Goal: Find specific page/section: Find specific page/section

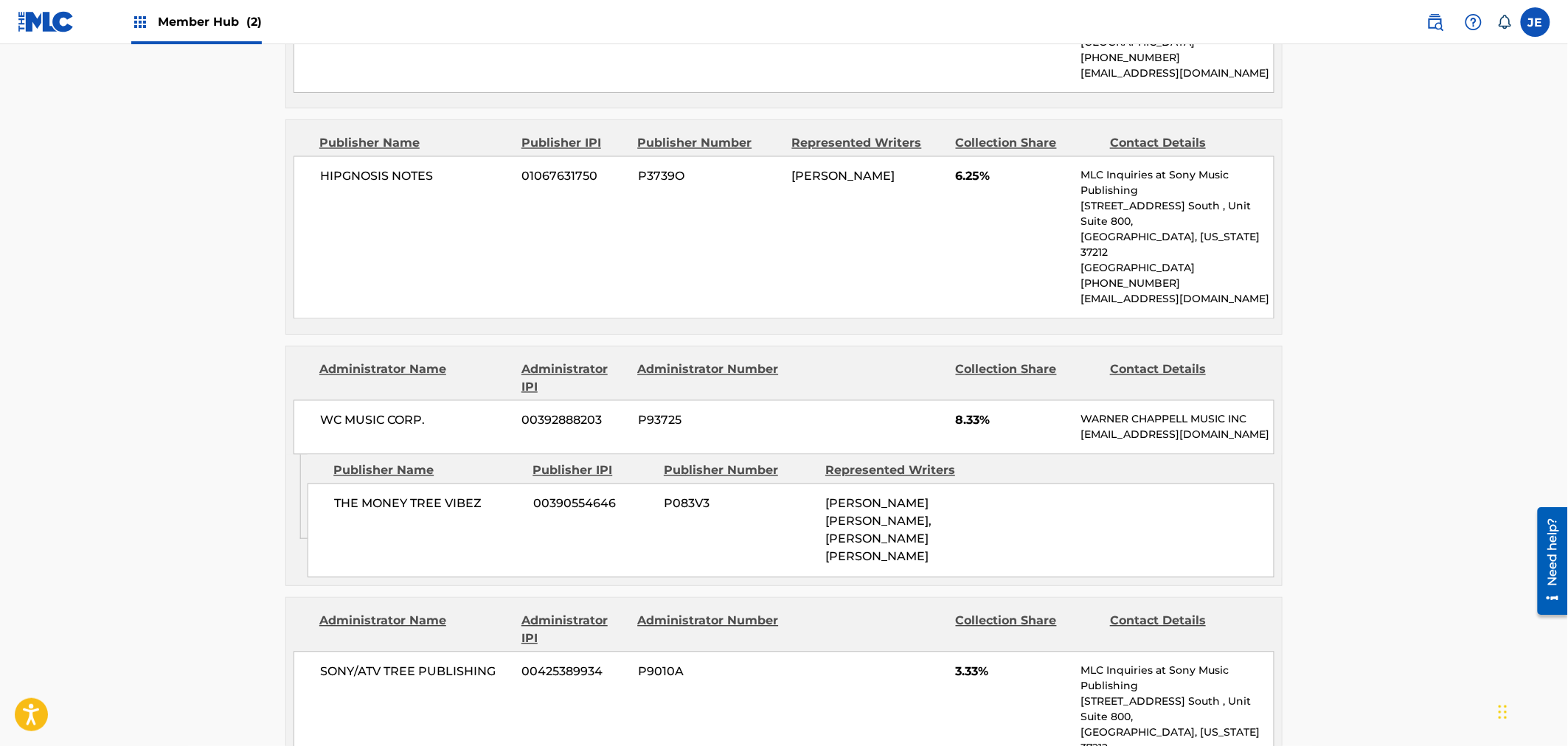
click at [200, 27] on span "Member Hub (2)" at bounding box center [210, 21] width 104 height 17
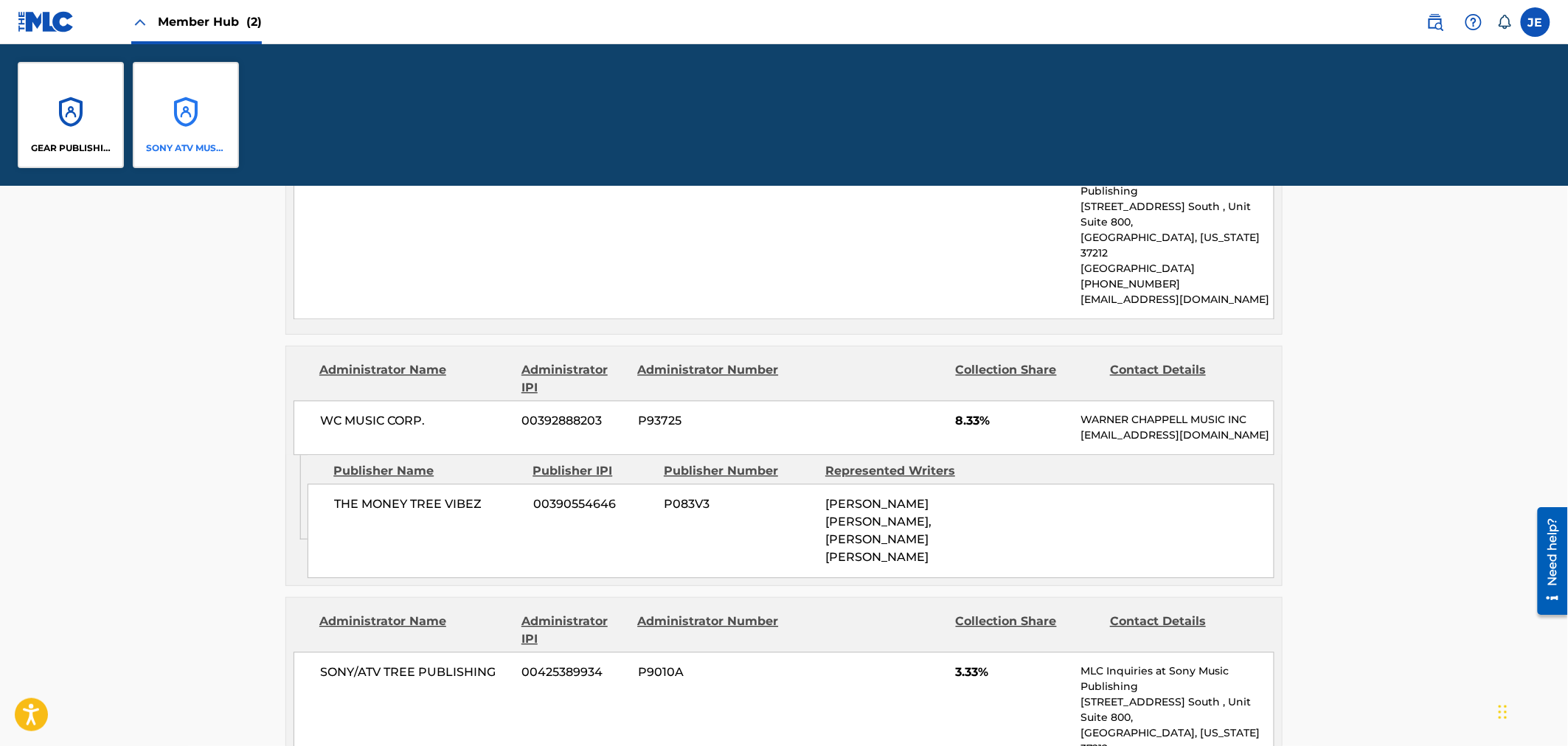
click at [158, 96] on div "SONY ATV MUSIC PUB LLC" at bounding box center [185, 115] width 106 height 106
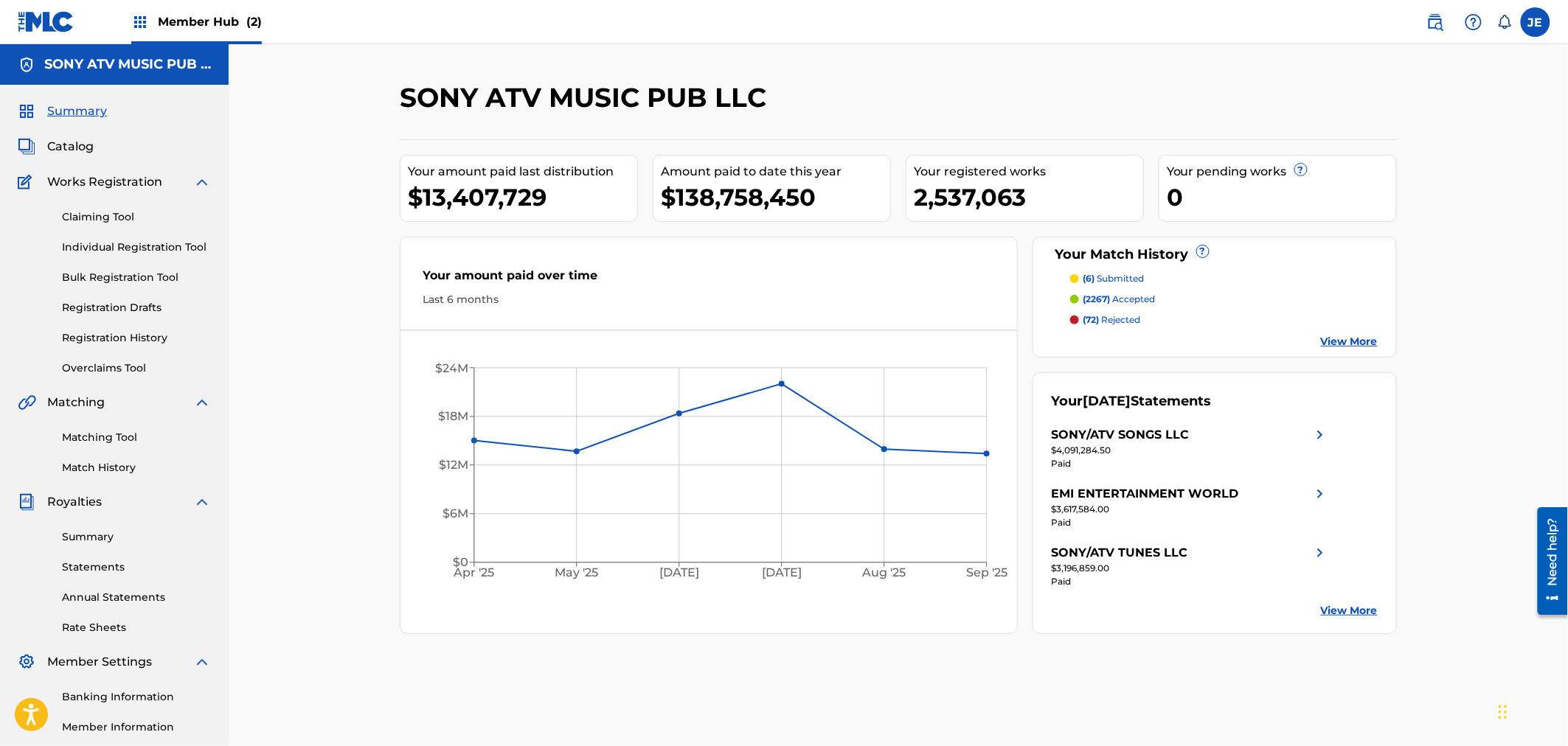
scroll to position [137, 0]
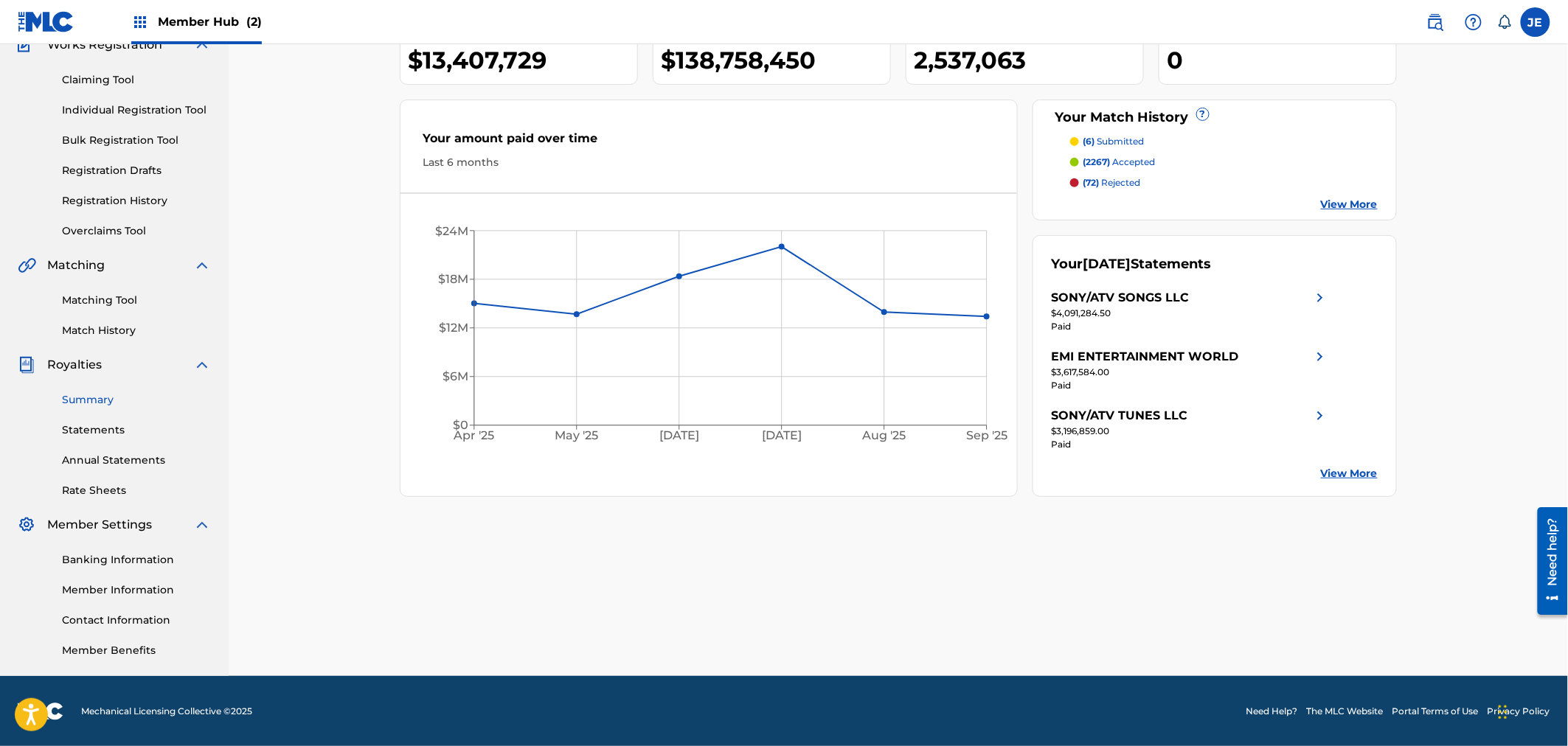
click at [105, 395] on link "Summary" at bounding box center [136, 400] width 149 height 16
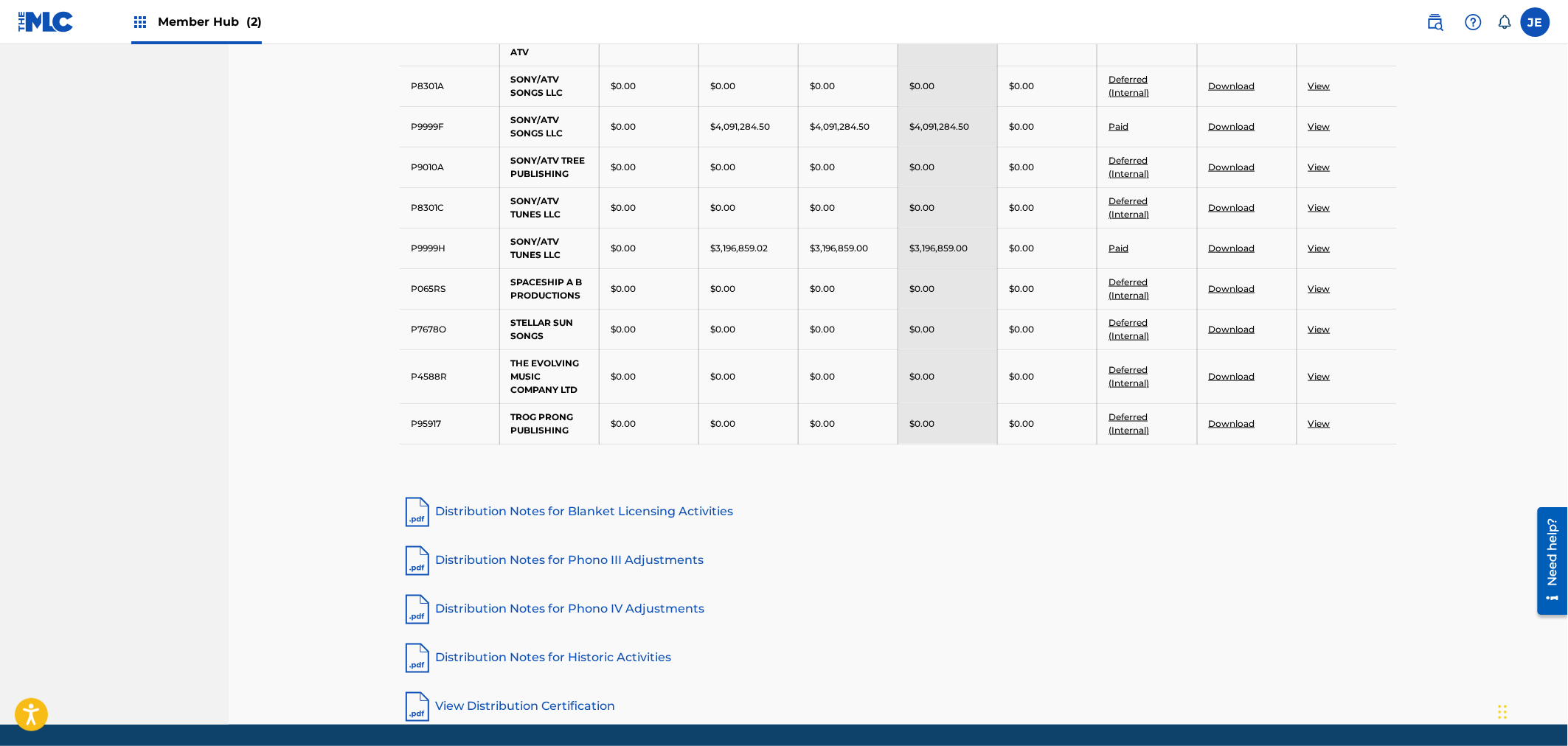
scroll to position [3082, 0]
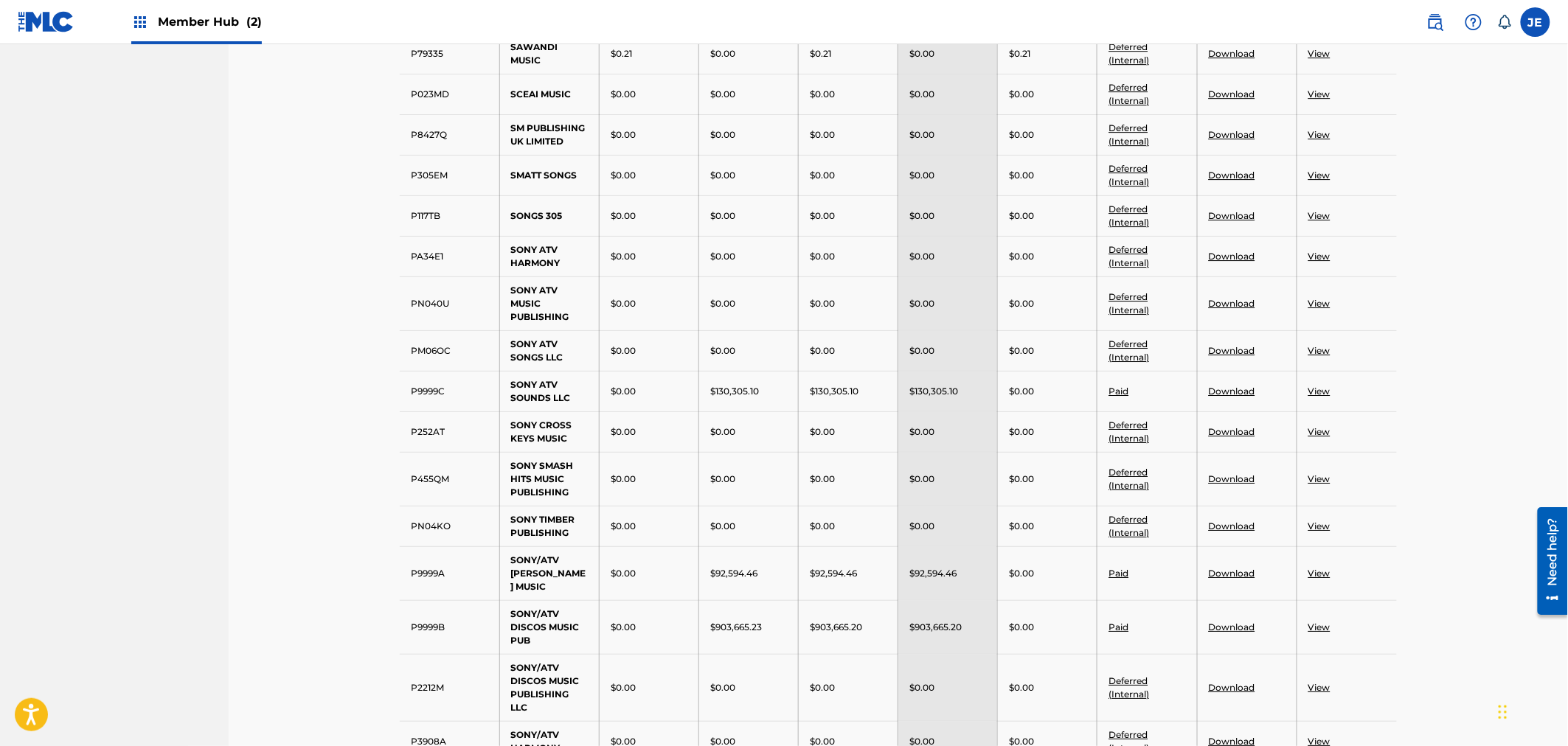
scroll to position [1936, 0]
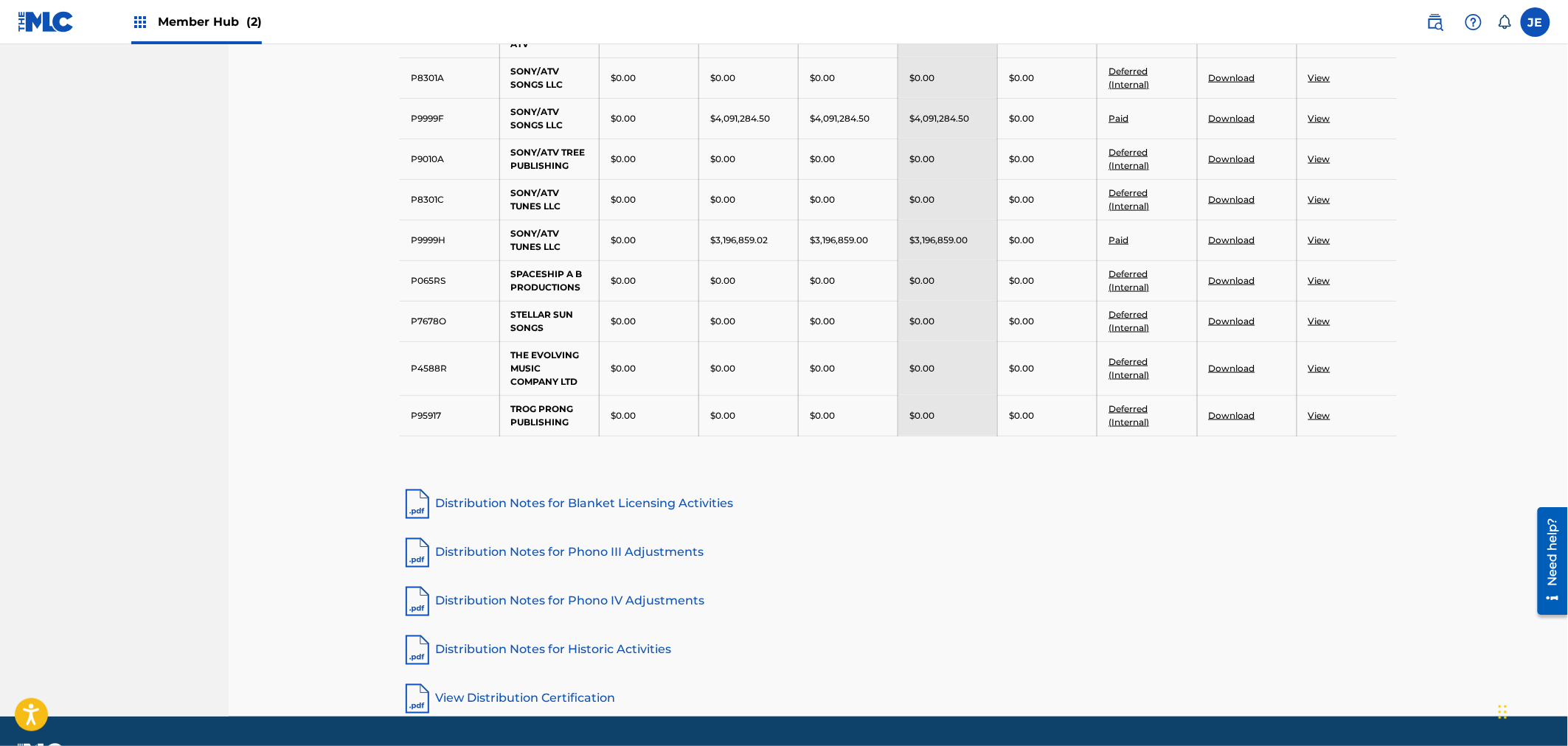
scroll to position [3082, 0]
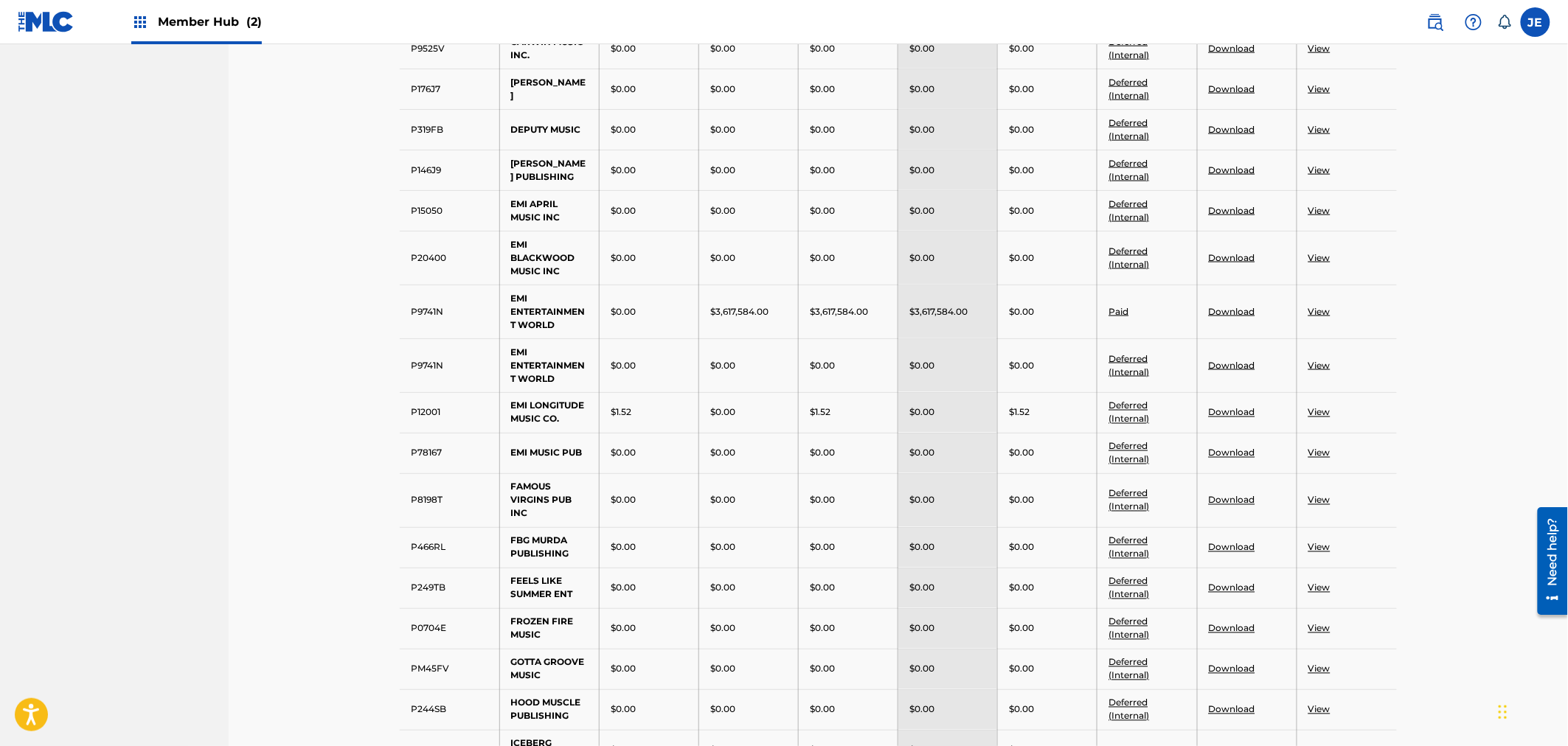
click at [166, 11] on div "Member Hub (2)" at bounding box center [197, 21] width 131 height 43
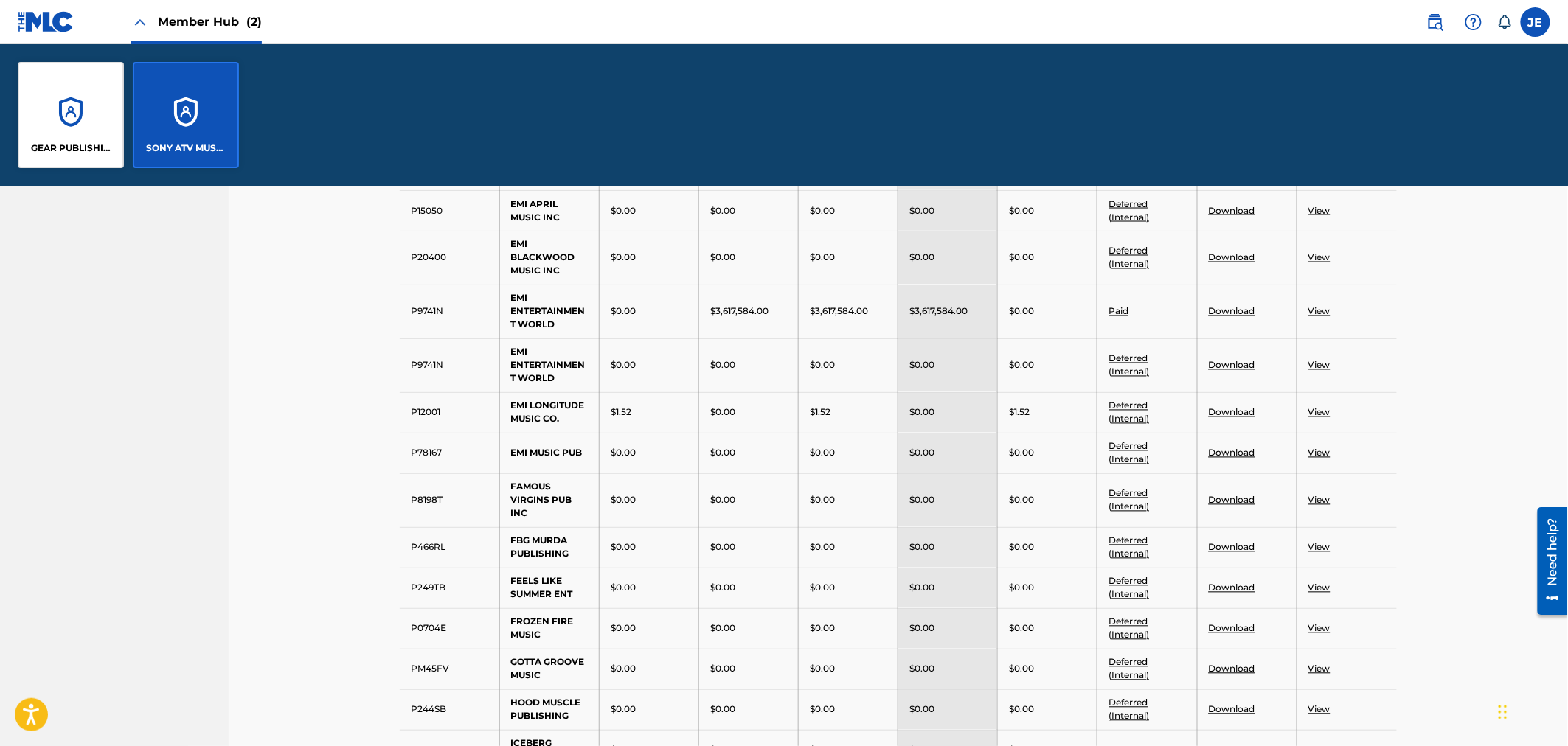
click at [191, 119] on div "SONY ATV MUSIC PUB LLC" at bounding box center [185, 115] width 106 height 106
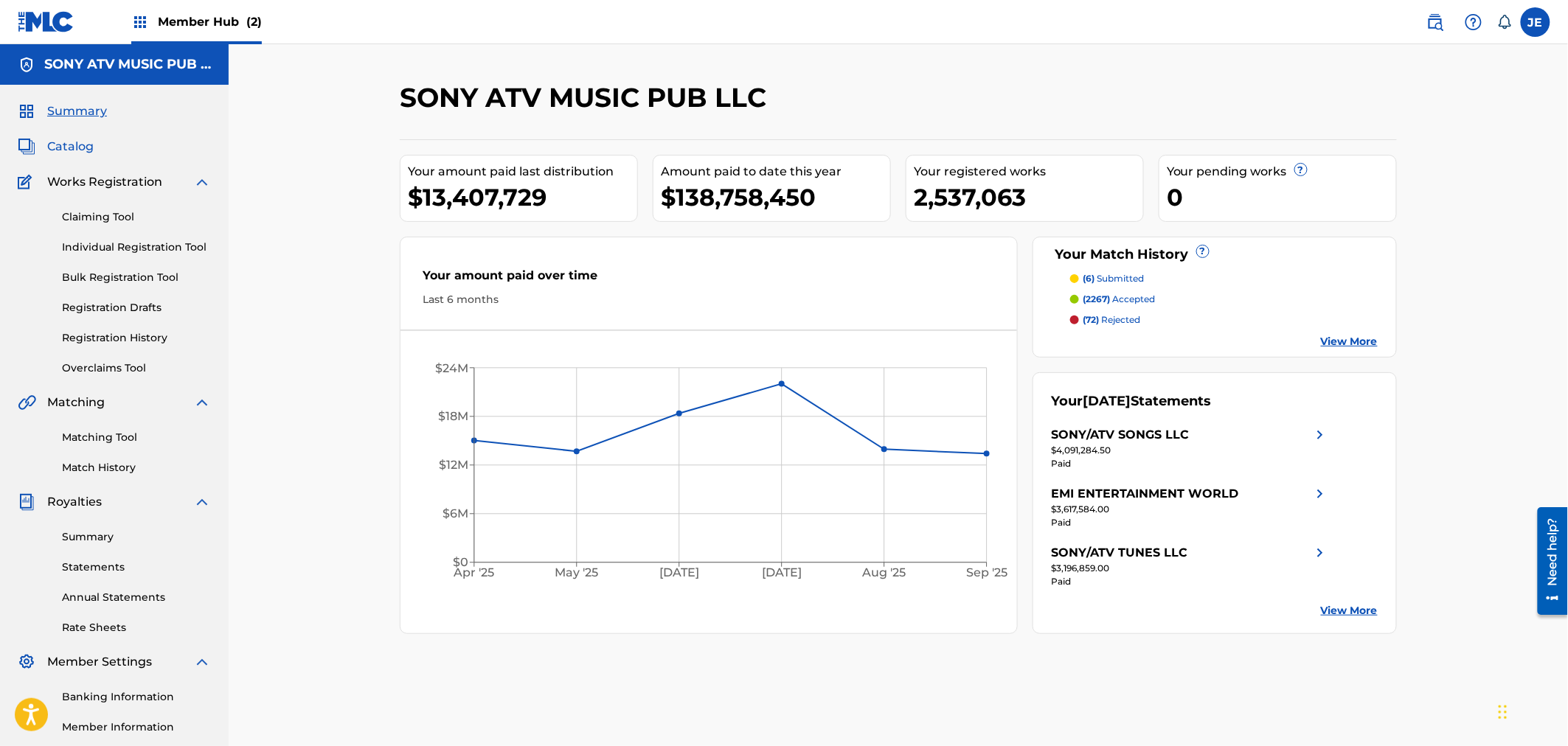
click at [88, 153] on span "Catalog" at bounding box center [70, 146] width 47 height 18
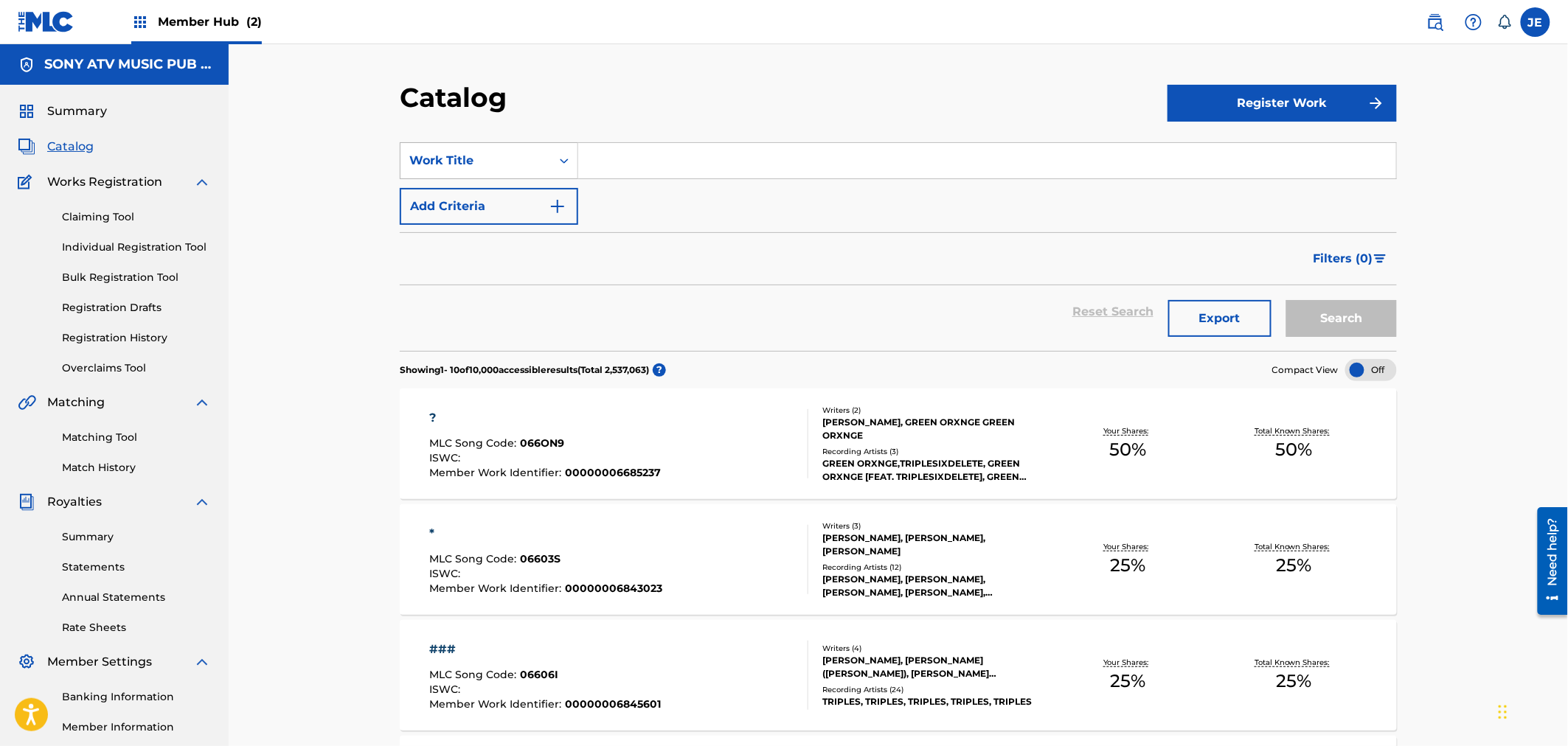
click at [510, 160] on div "Work Title" at bounding box center [476, 160] width 132 height 18
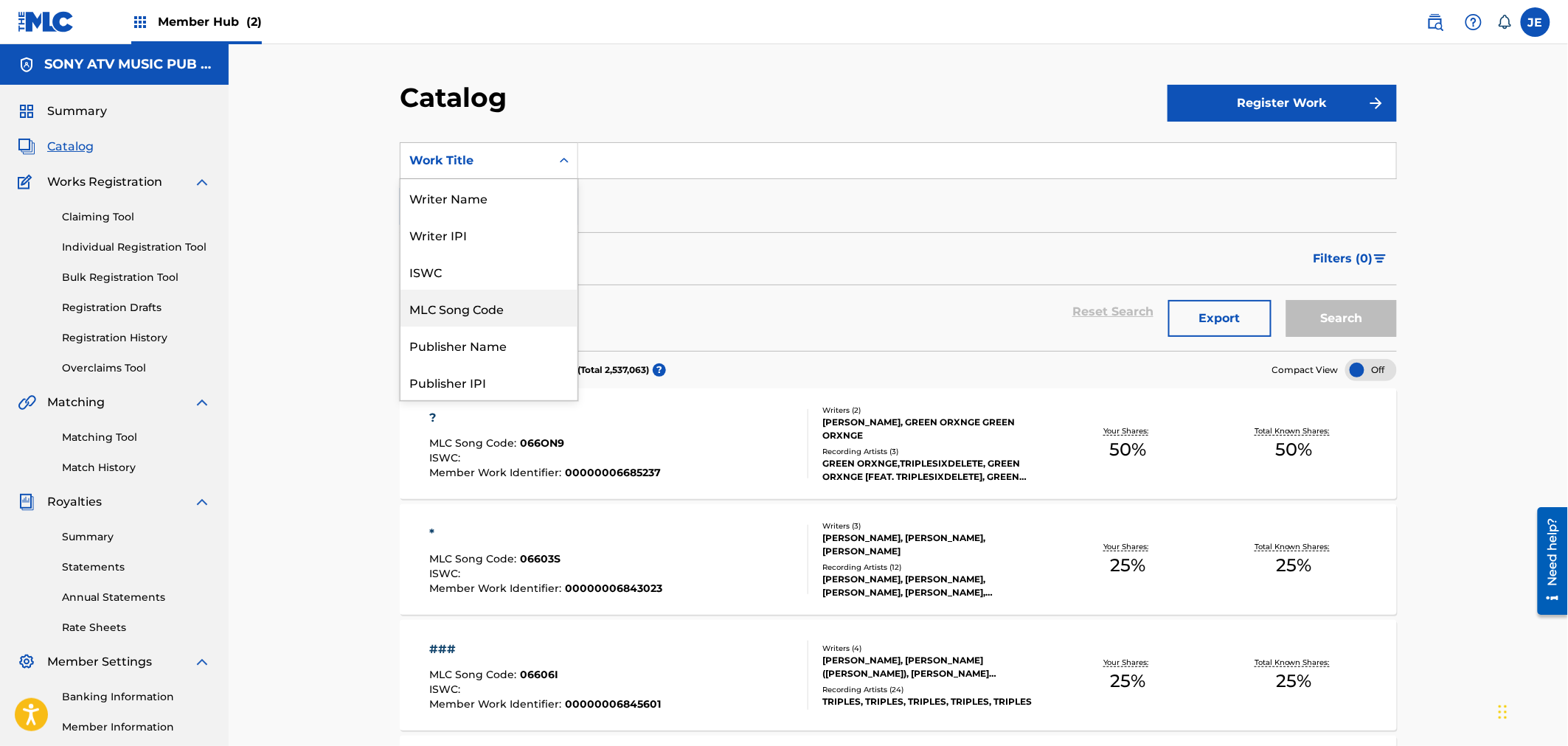
click at [506, 310] on div "MLC Song Code" at bounding box center [489, 308] width 177 height 37
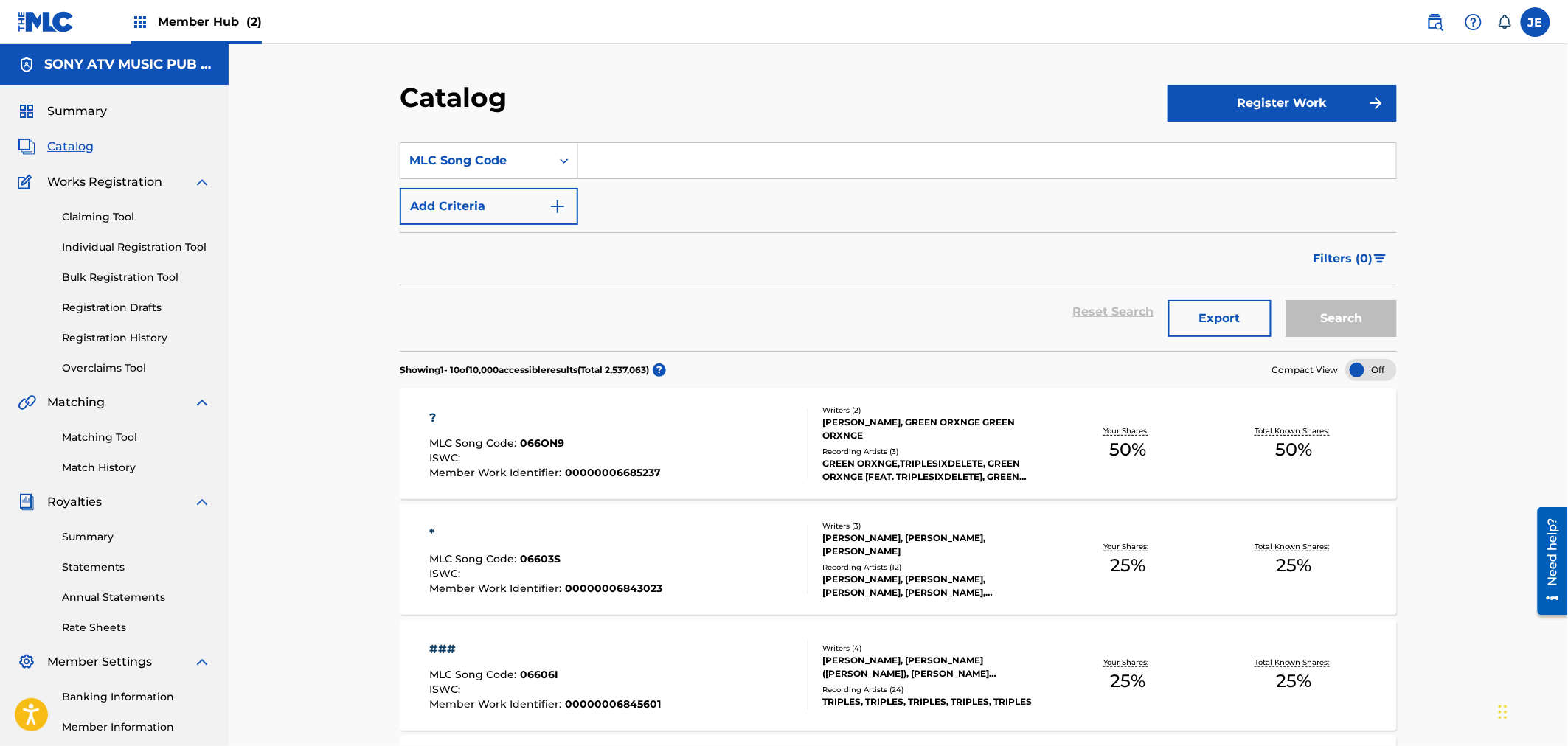
click at [631, 168] on input "Search Form" at bounding box center [987, 160] width 818 height 35
paste input "PV79CM"
type input "PV79CM"
click at [1332, 318] on button "Search" at bounding box center [1341, 318] width 110 height 37
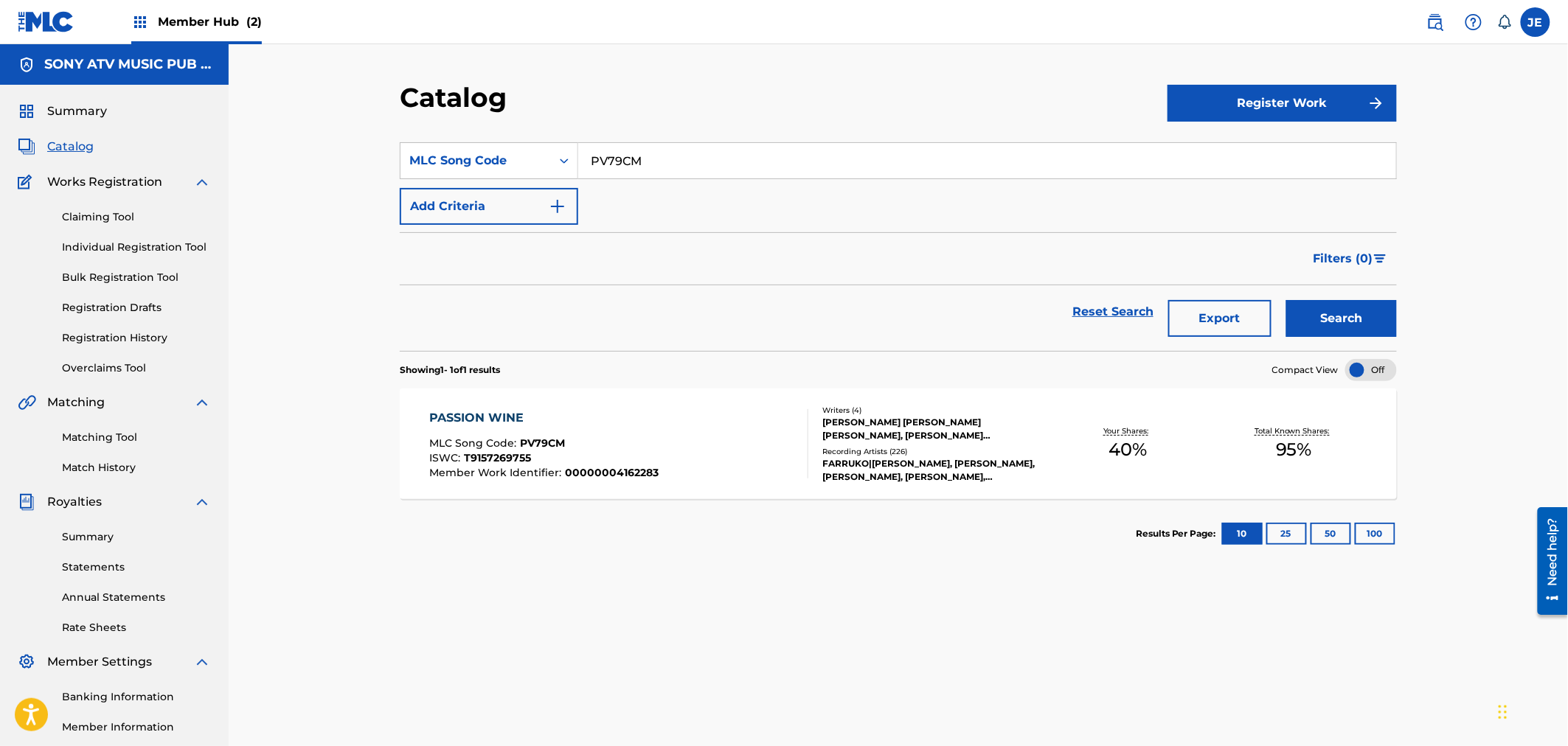
click at [522, 466] on div "ISWC : T9157269755" at bounding box center [544, 459] width 229 height 15
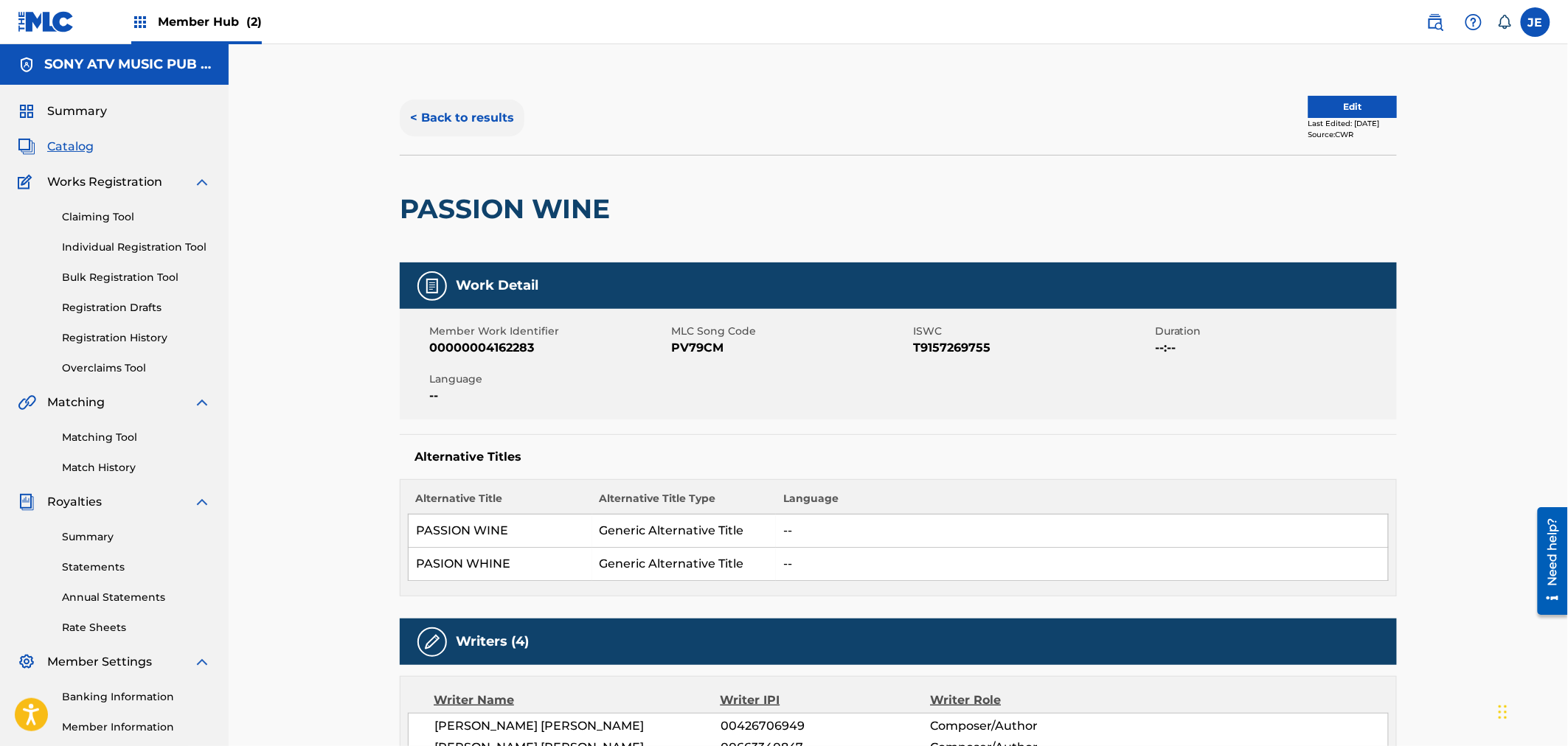
click at [480, 115] on button "< Back to results" at bounding box center [461, 118] width 124 height 37
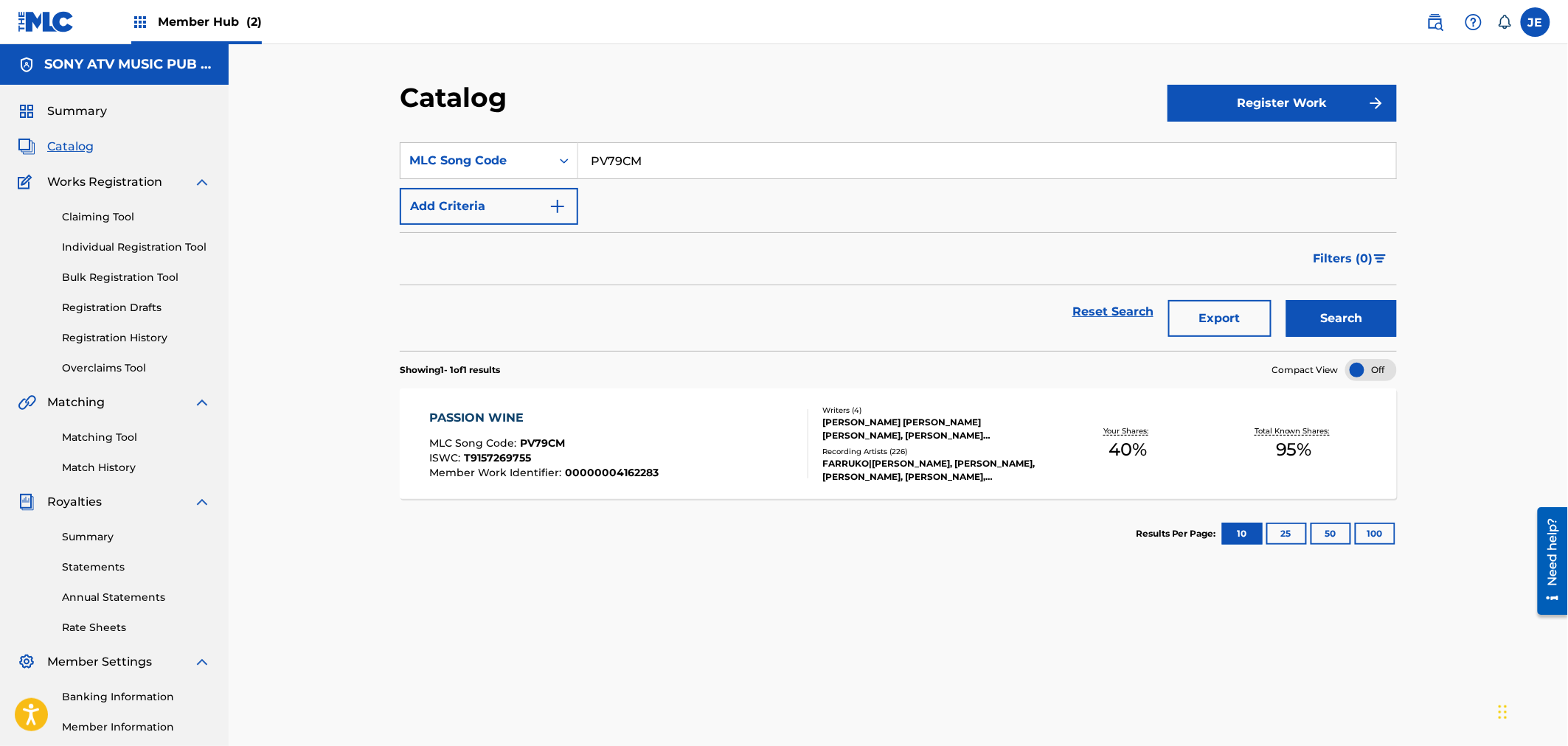
click at [622, 432] on div "PASSION WINE MLC Song Code : PV79CM ISWC : T9157269755 Member Work Identifier :…" at bounding box center [544, 444] width 229 height 70
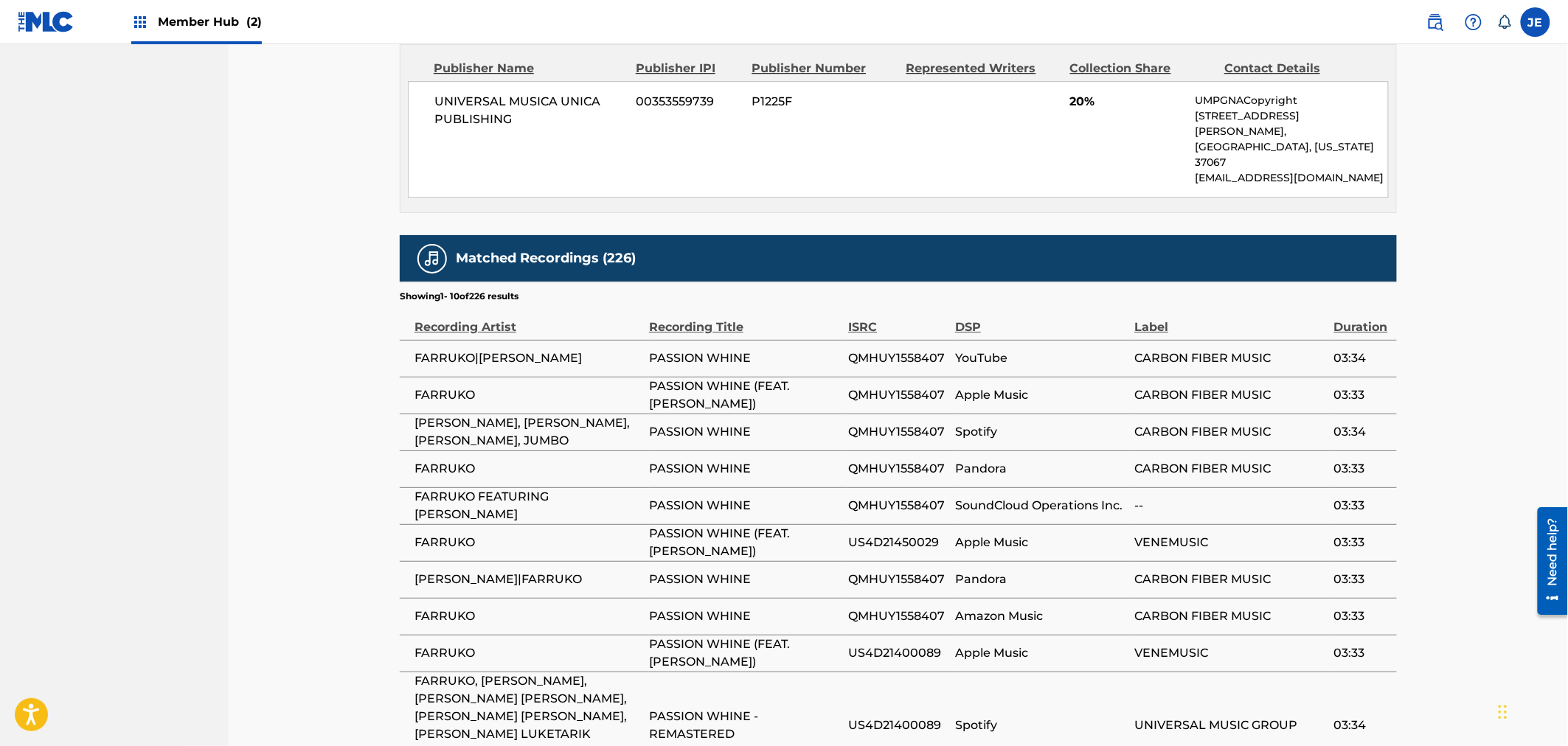
scroll to position [1796, 0]
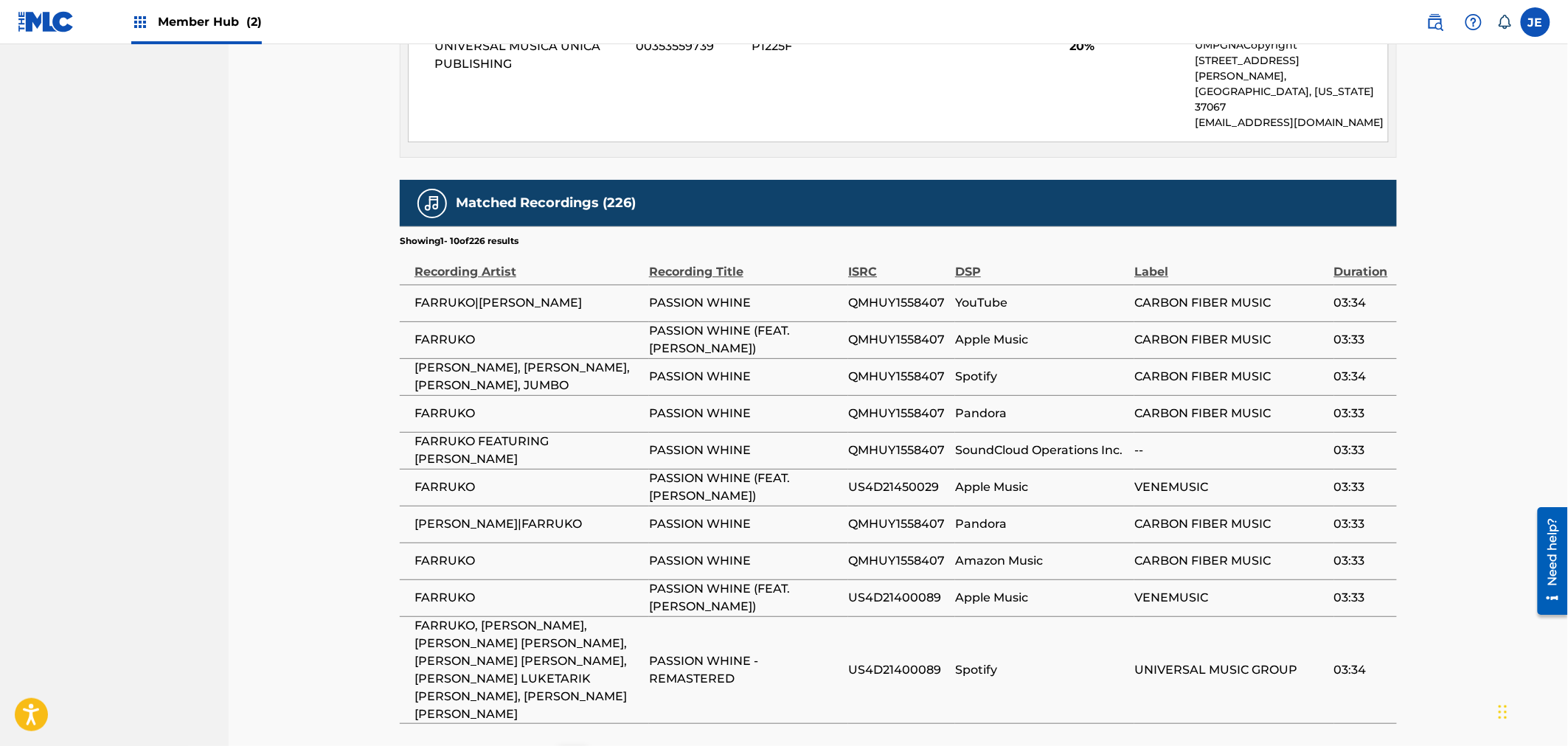
scroll to position [1878, 0]
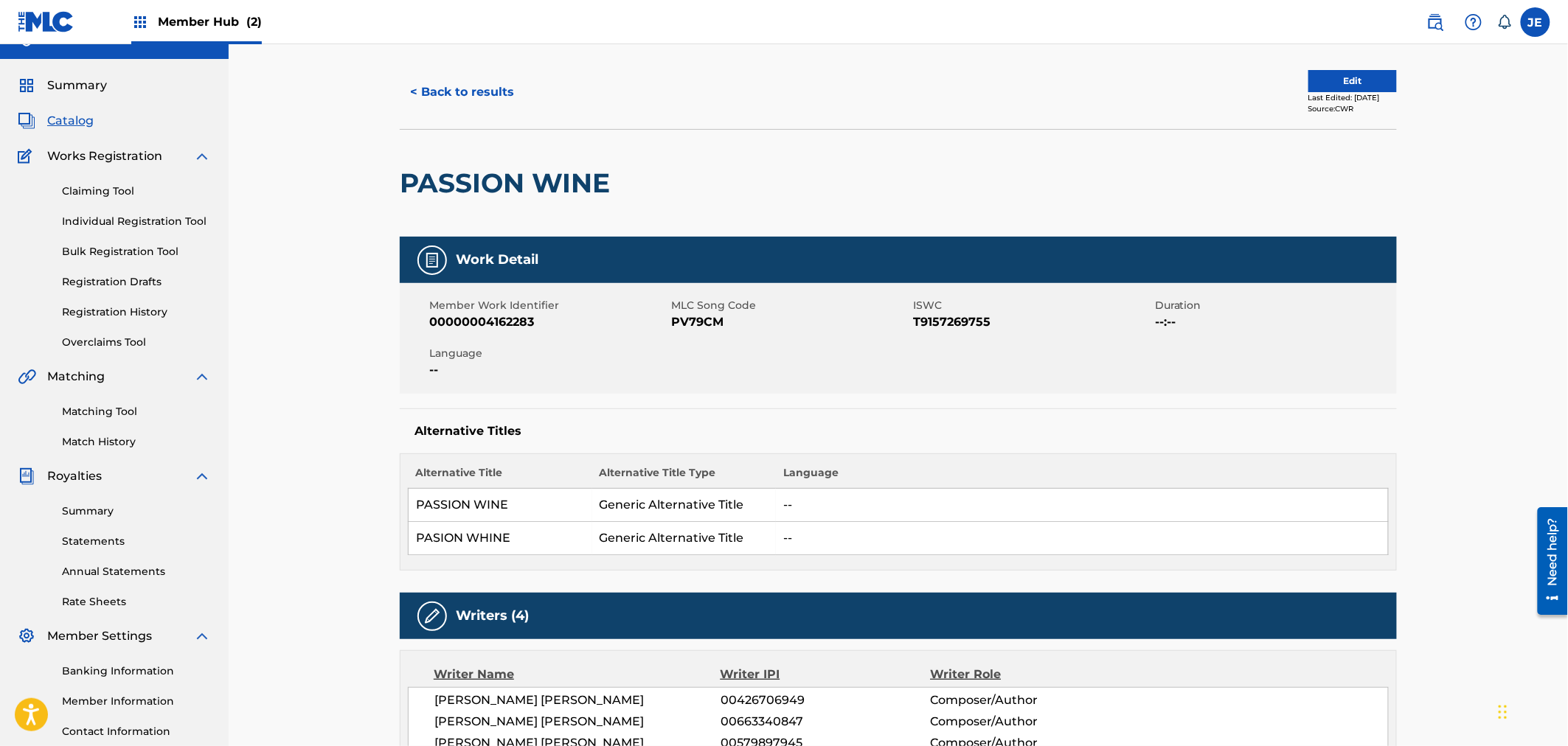
scroll to position [0, 0]
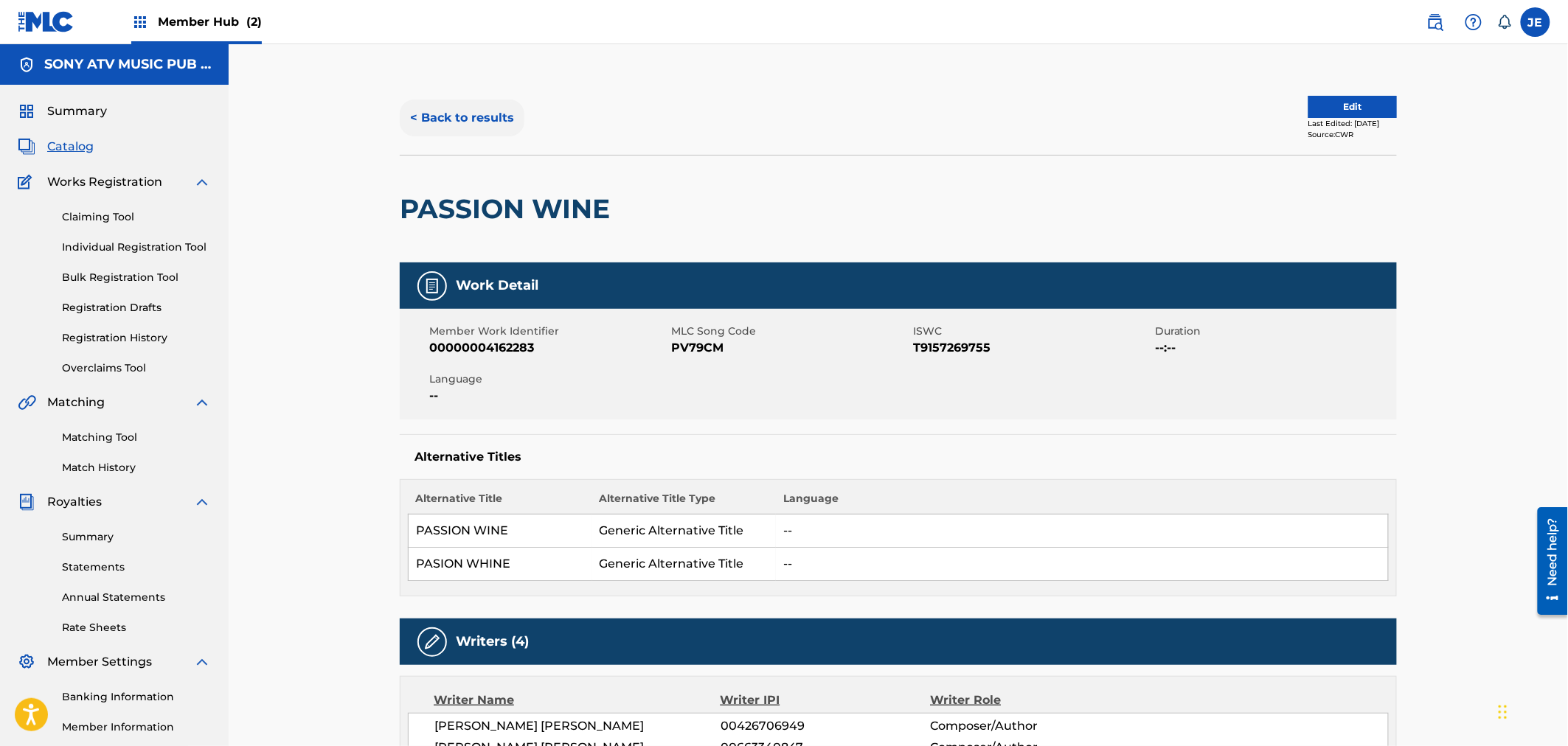
click at [474, 101] on button "< Back to results" at bounding box center [461, 118] width 124 height 37
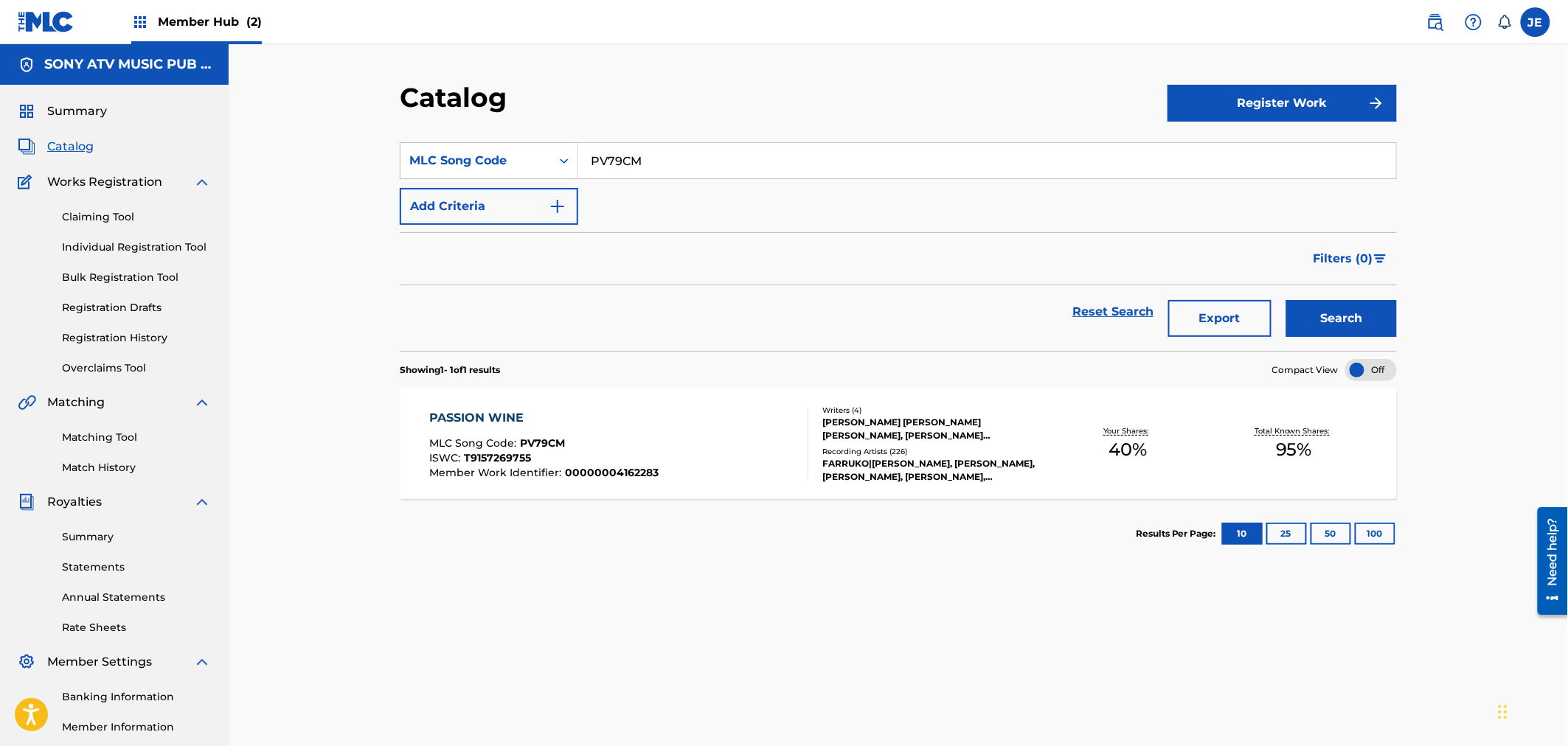
drag, startPoint x: 654, startPoint y: 160, endPoint x: 551, endPoint y: 132, distance: 106.7
click at [532, 127] on section "SearchWithCriteria12376c78-aacc-416b-9061-73170ed2bdd3 MLC Song Code PV79CM Add…" at bounding box center [898, 237] width 997 height 227
paste input "BA2II0"
type input "BA2II0"
click at [1350, 322] on button "Search" at bounding box center [1341, 318] width 110 height 37
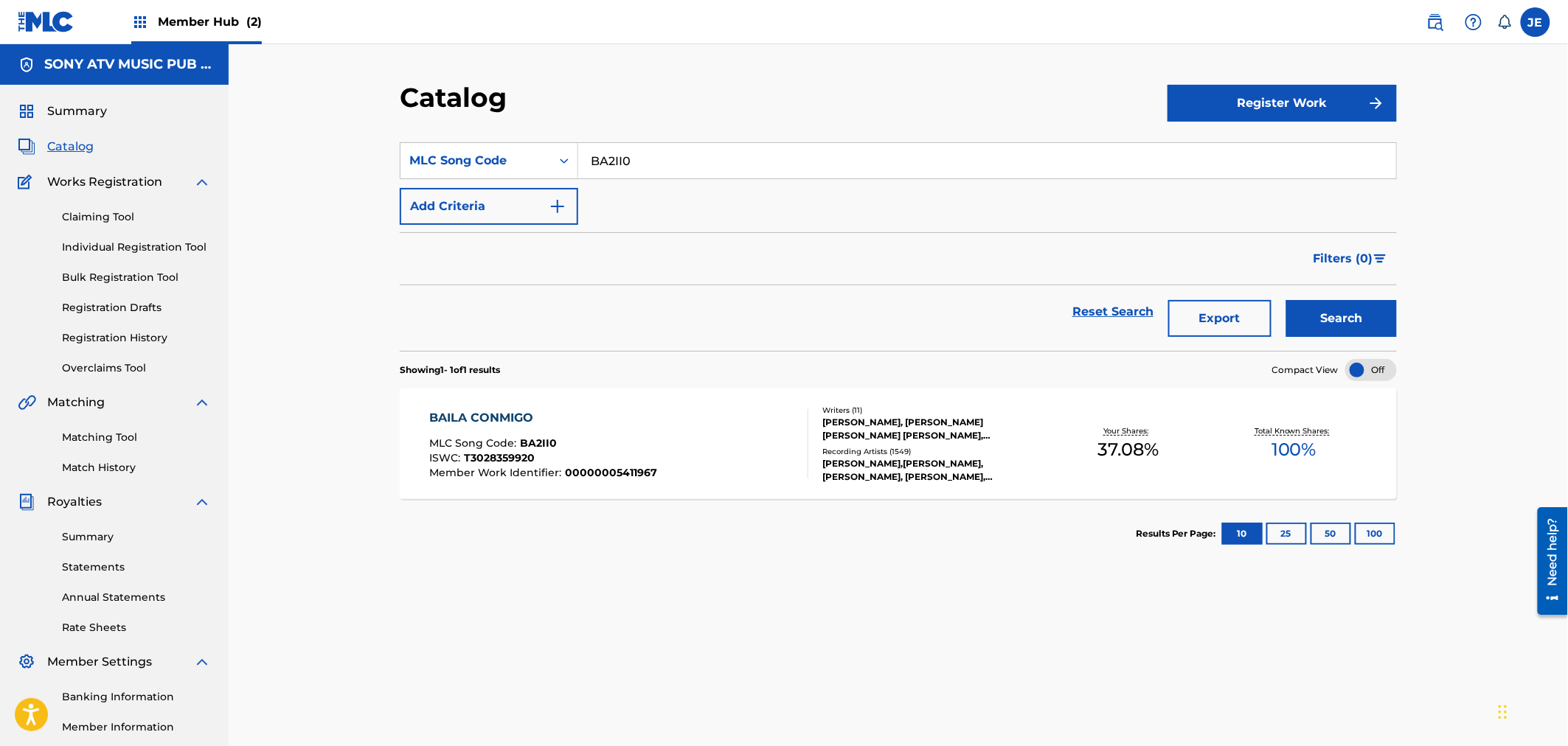
click at [728, 460] on div "BAILA CONMIGO MLC Song Code : BA2II0 ISWC : T3028359920 Member Work Identifier …" at bounding box center [619, 444] width 379 height 70
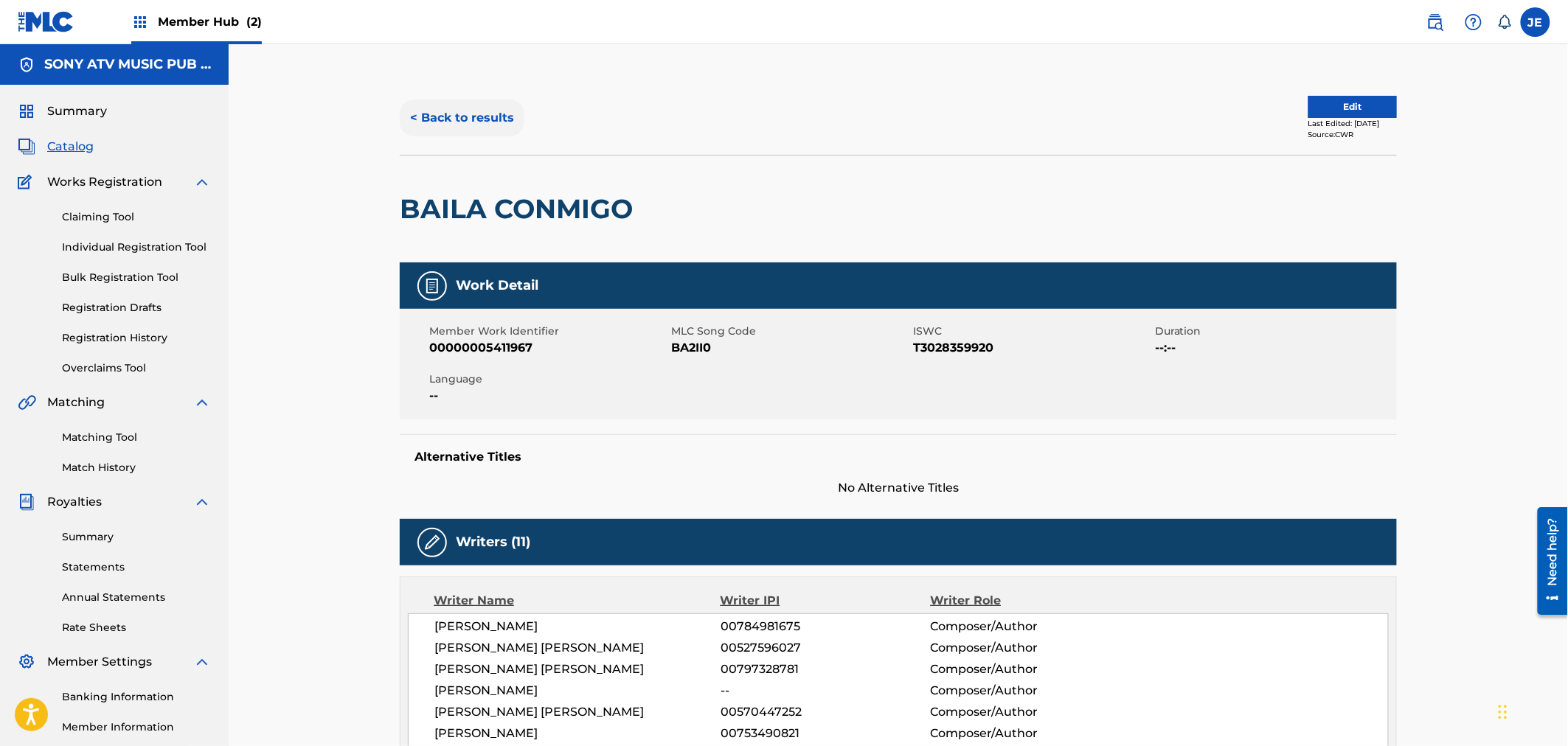
click at [459, 120] on button "< Back to results" at bounding box center [461, 118] width 124 height 37
